Goal: Task Accomplishment & Management: Use online tool/utility

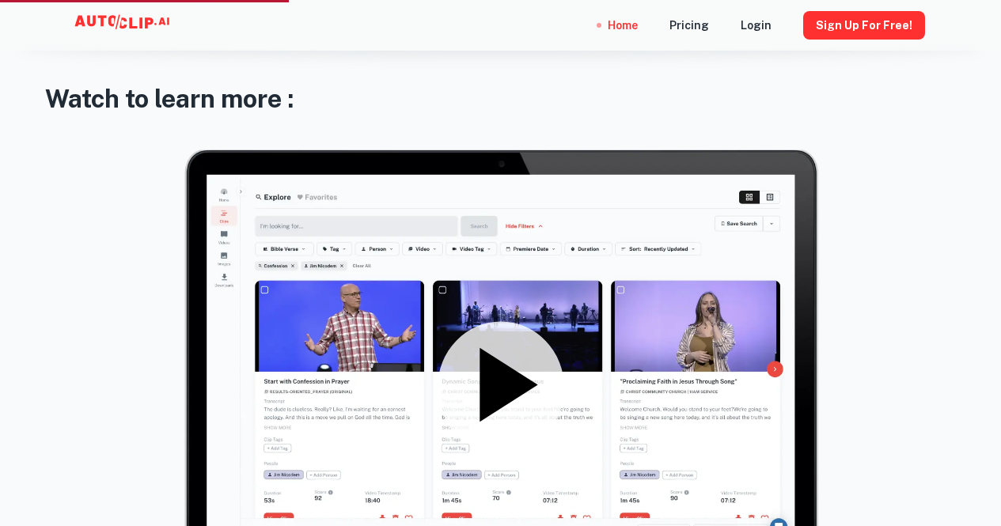
scroll to position [1995, 0]
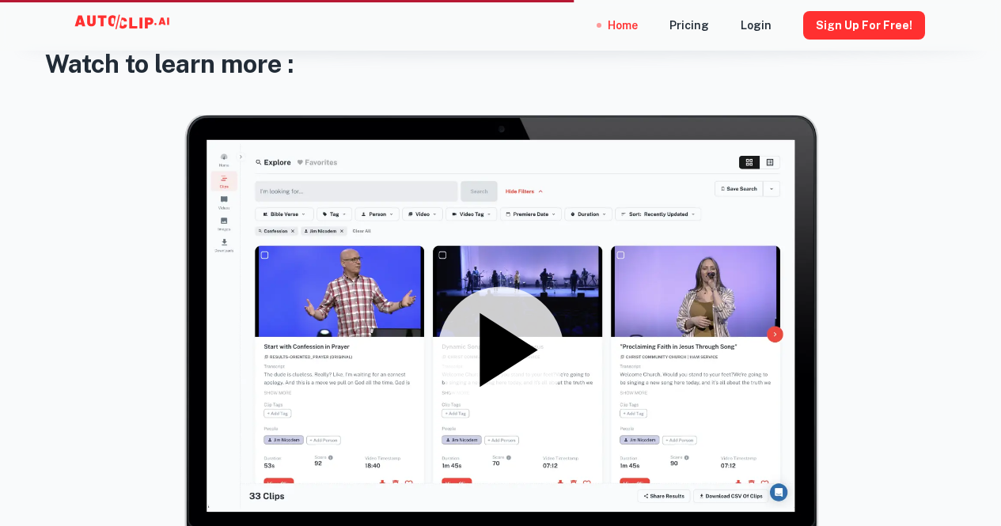
click at [496, 357] on icon at bounding box center [509, 350] width 58 height 74
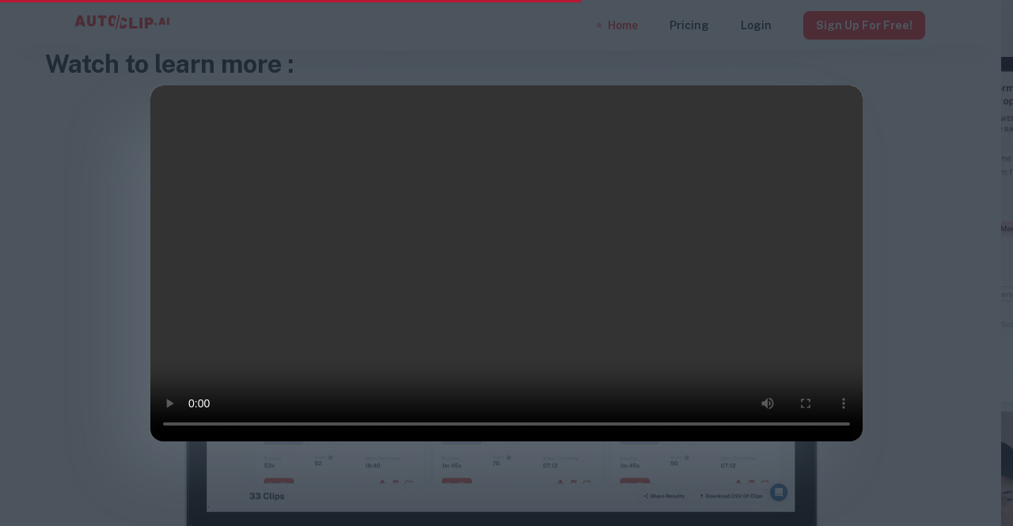
click at [94, 199] on div at bounding box center [506, 263] width 1013 height 526
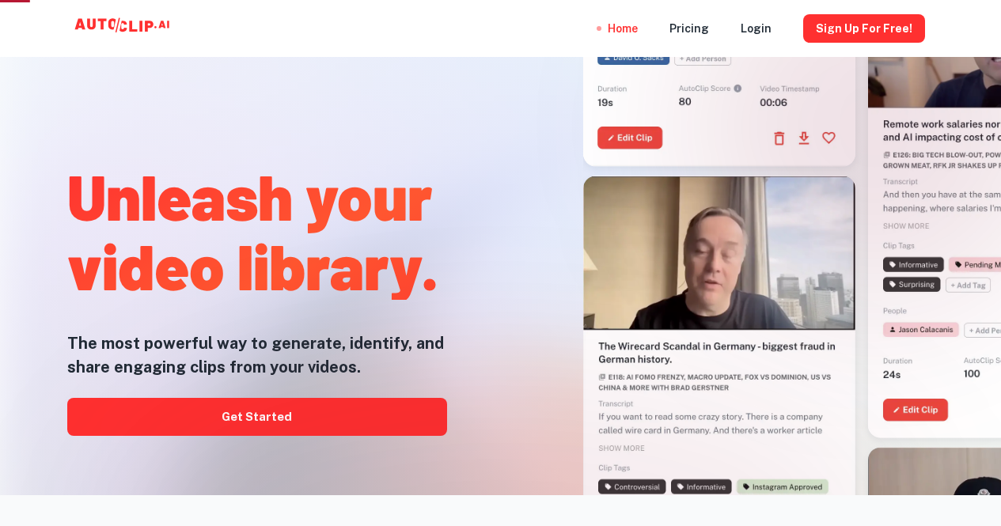
scroll to position [0, 0]
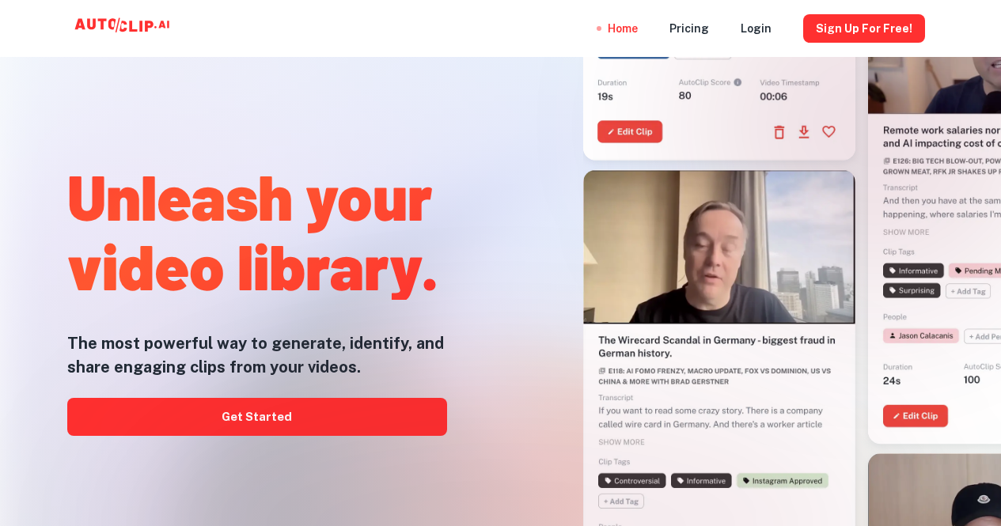
click at [346, 427] on div at bounding box center [501, 526] width 801 height 317
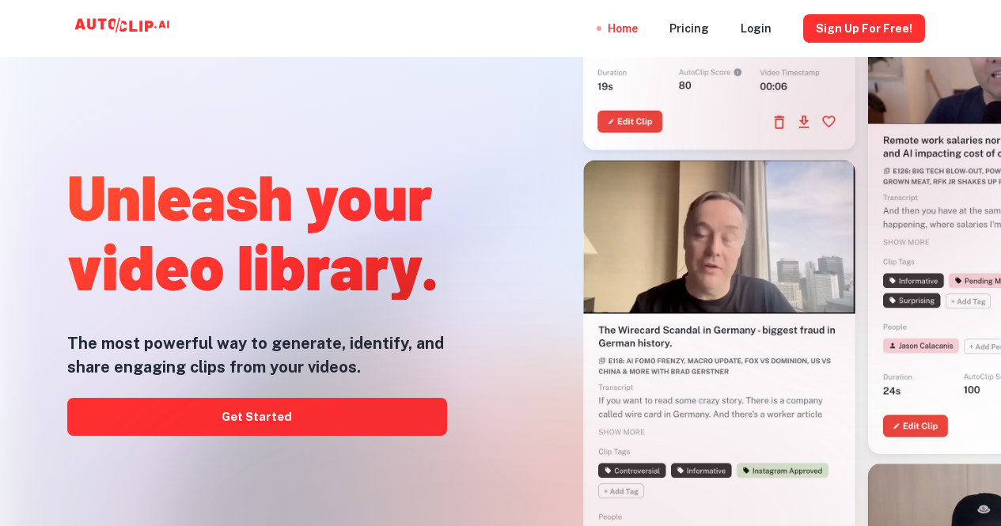
click at [255, 423] on div at bounding box center [501, 526] width 801 height 317
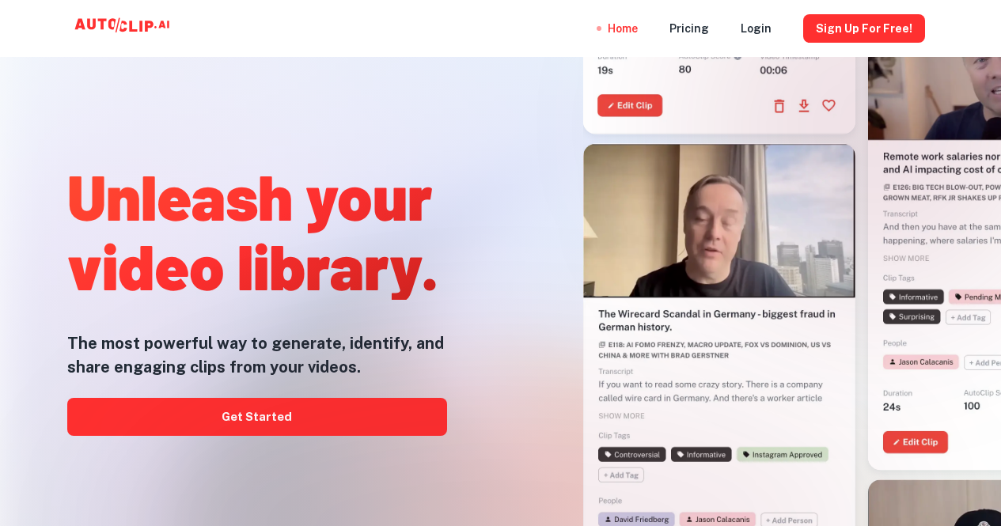
click at [214, 420] on div at bounding box center [501, 526] width 801 height 317
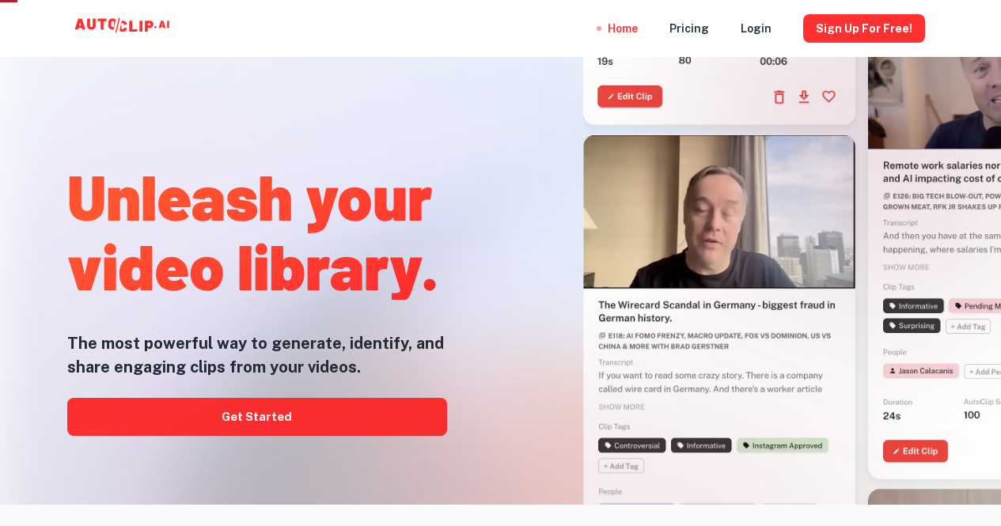
scroll to position [33, 0]
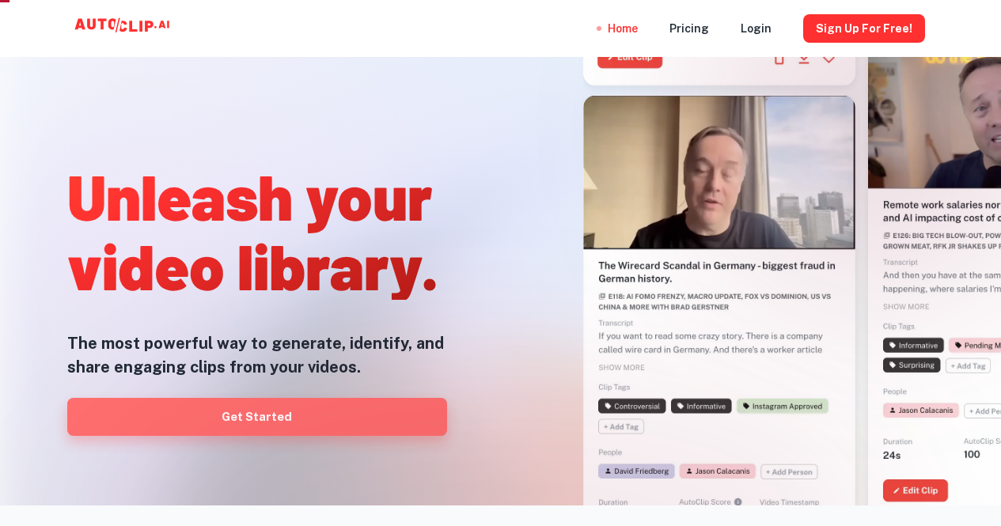
click at [135, 435] on link "Get Started" at bounding box center [257, 417] width 380 height 38
